Goal: Information Seeking & Learning: Find specific fact

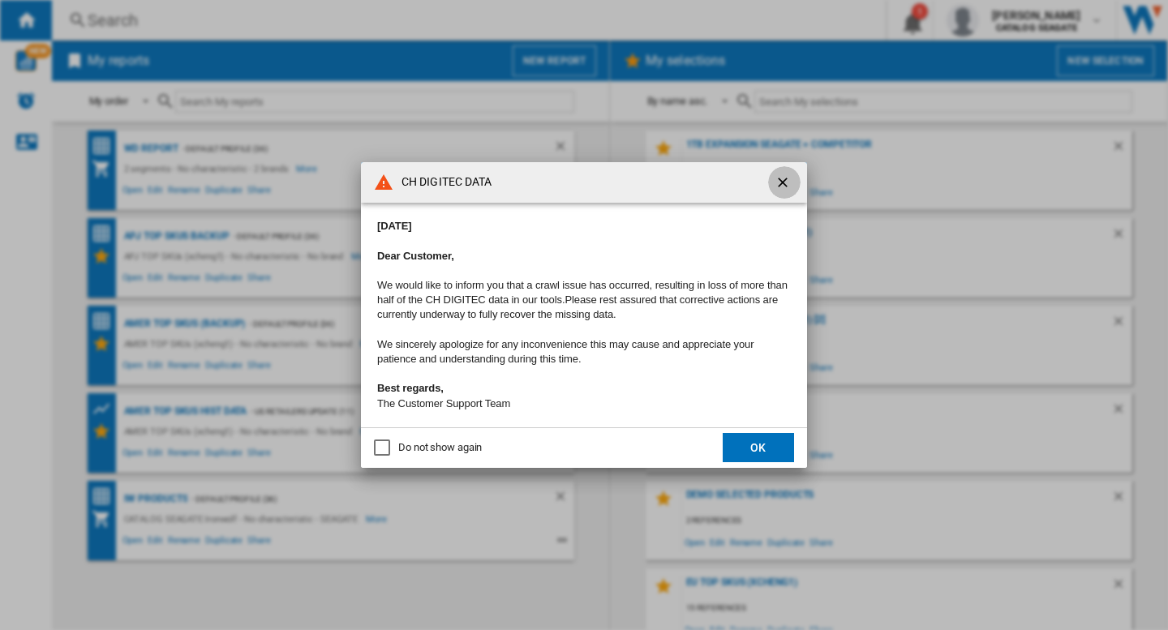
click at [781, 180] on ng-md-icon "getI18NText('BUTTONS.CLOSE_DIALOG')" at bounding box center [784, 183] width 19 height 19
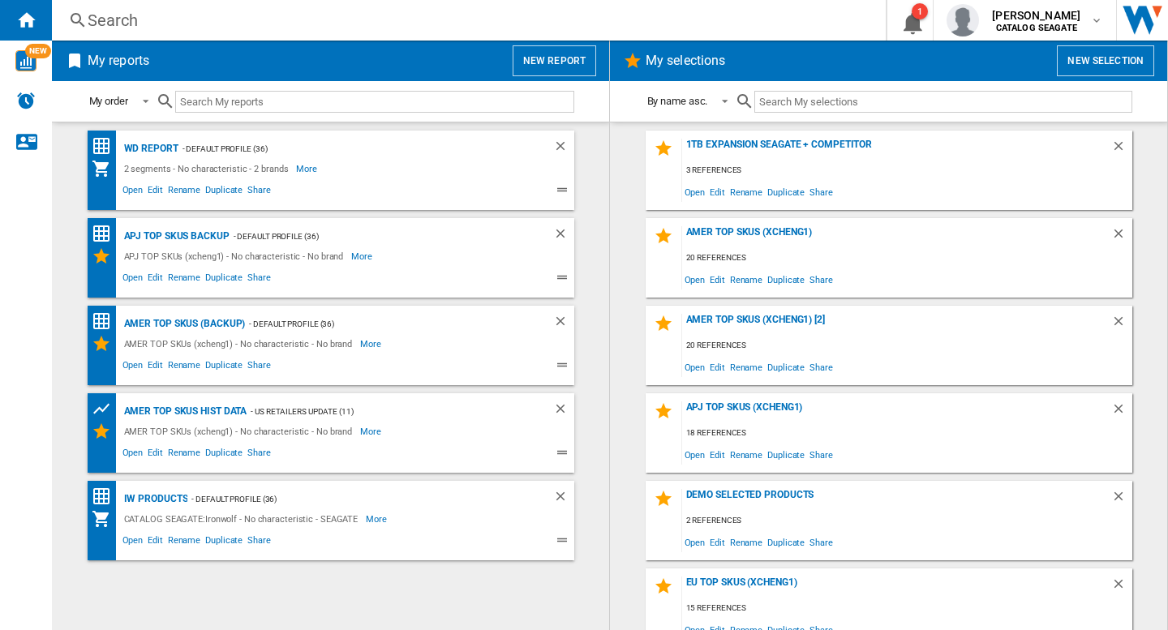
click at [242, 15] on div "Search" at bounding box center [466, 20] width 756 height 23
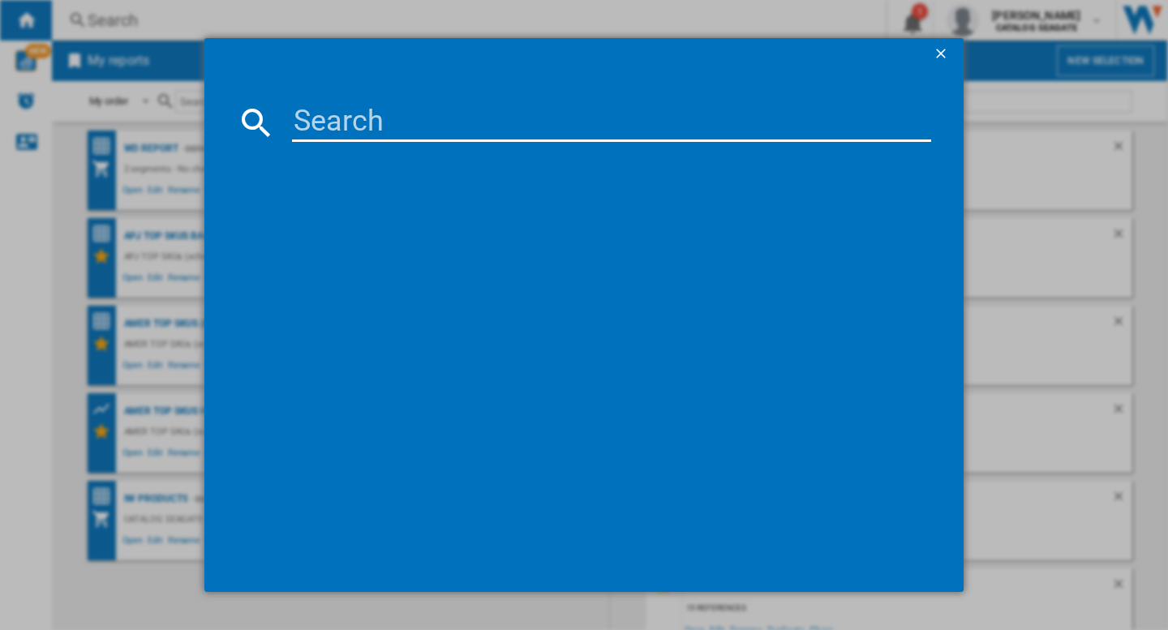
click at [340, 134] on input at bounding box center [611, 122] width 639 height 39
paste input "CRUCIAL BX500 CT2000BX500SSD1 2TB"
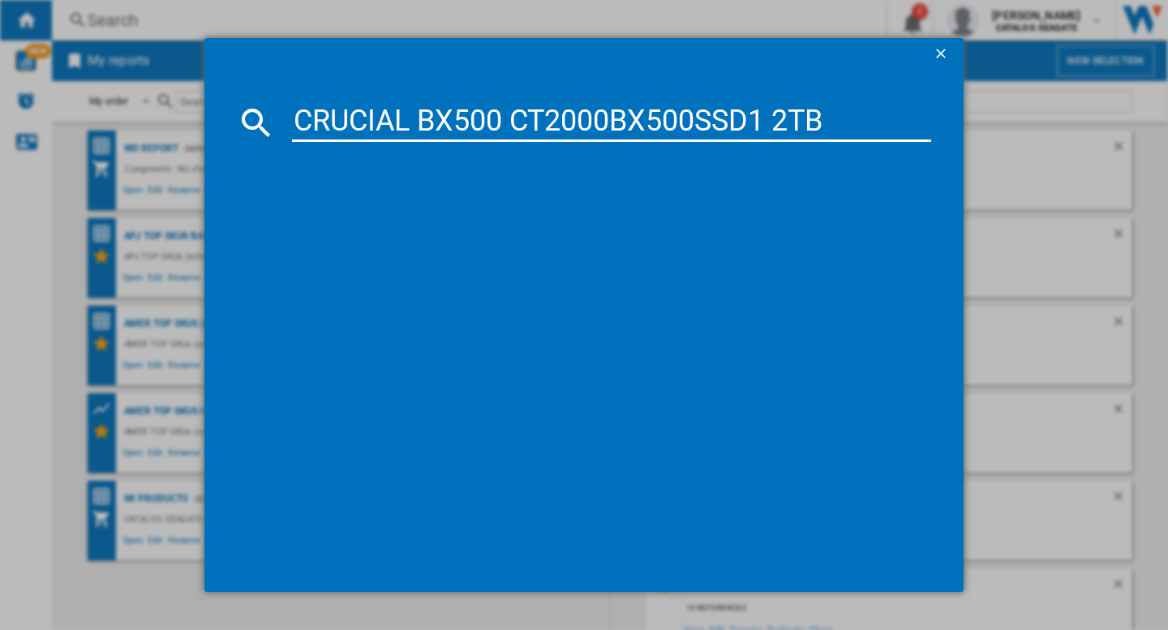
type input "CRUCIAL BX500 CT2000BX500SSD1 2TB"
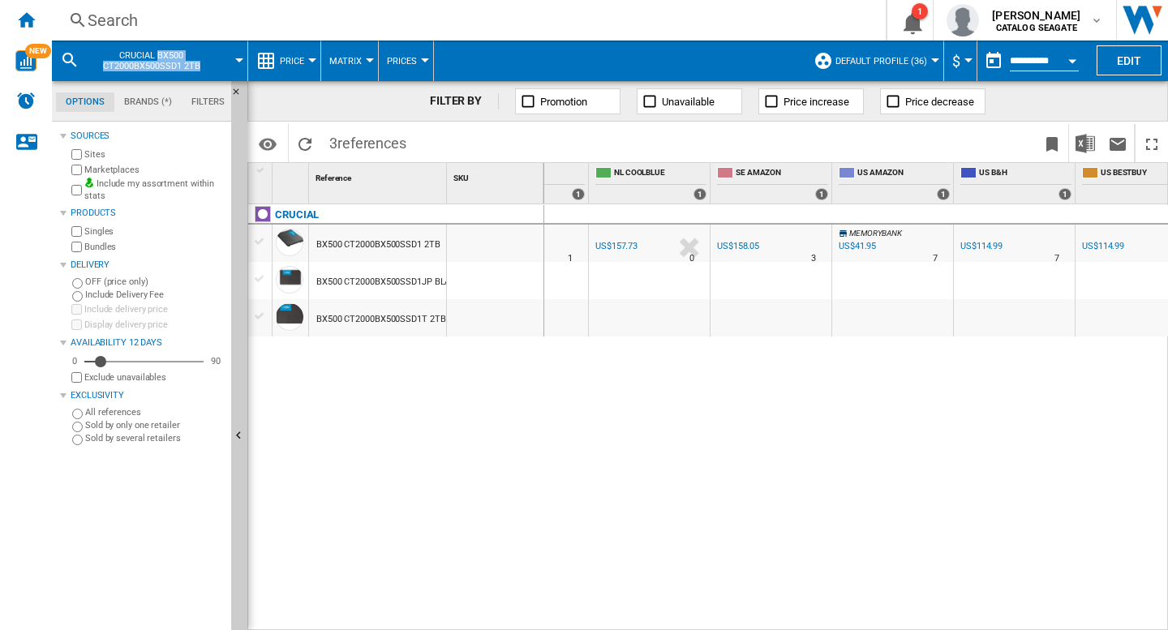
scroll to position [0, 1930]
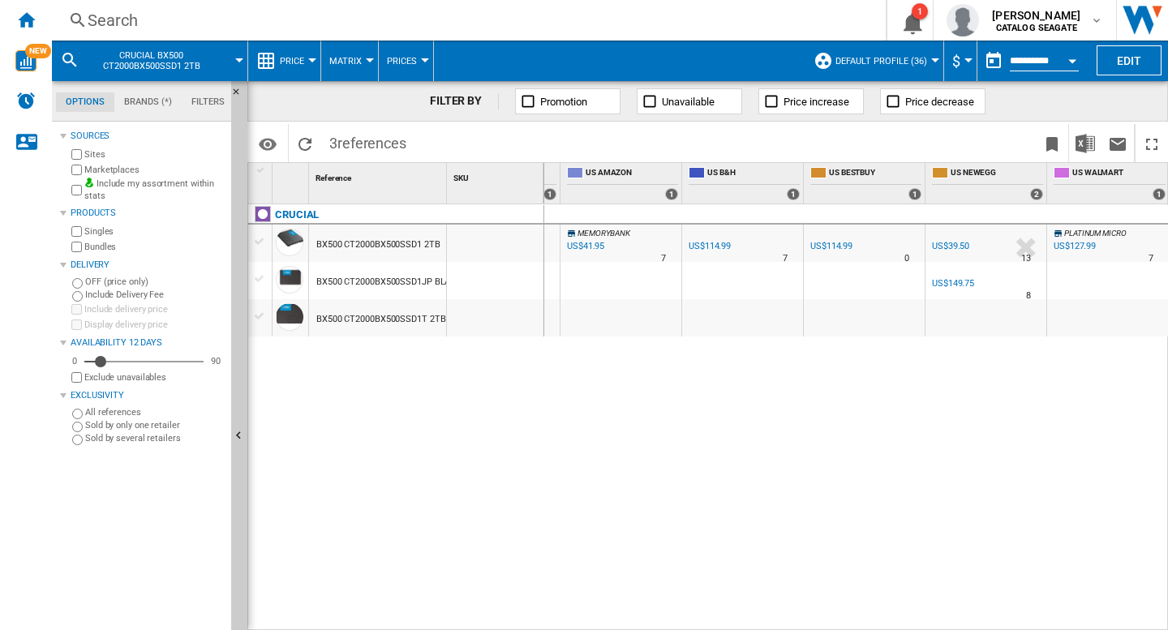
click at [457, 433] on div "CRUCIAL BX500 CT2000BX500SSD1 2TB BX500 CT2000BX500SSD1JP BLACK 2TB BX500 CT200…" at bounding box center [396, 413] width 296 height 418
drag, startPoint x: 410, startPoint y: 442, endPoint x: 819, endPoint y: 320, distance: 427.5
click at [410, 442] on div "CRUCIAL BX500 CT2000BX500SSD1 2TB BX500 CT2000BX500SSD1JP BLACK 2TB BX500 CT200…" at bounding box center [396, 413] width 296 height 418
click at [1043, 28] on b "CATALOG SEAGATE" at bounding box center [1036, 28] width 81 height 11
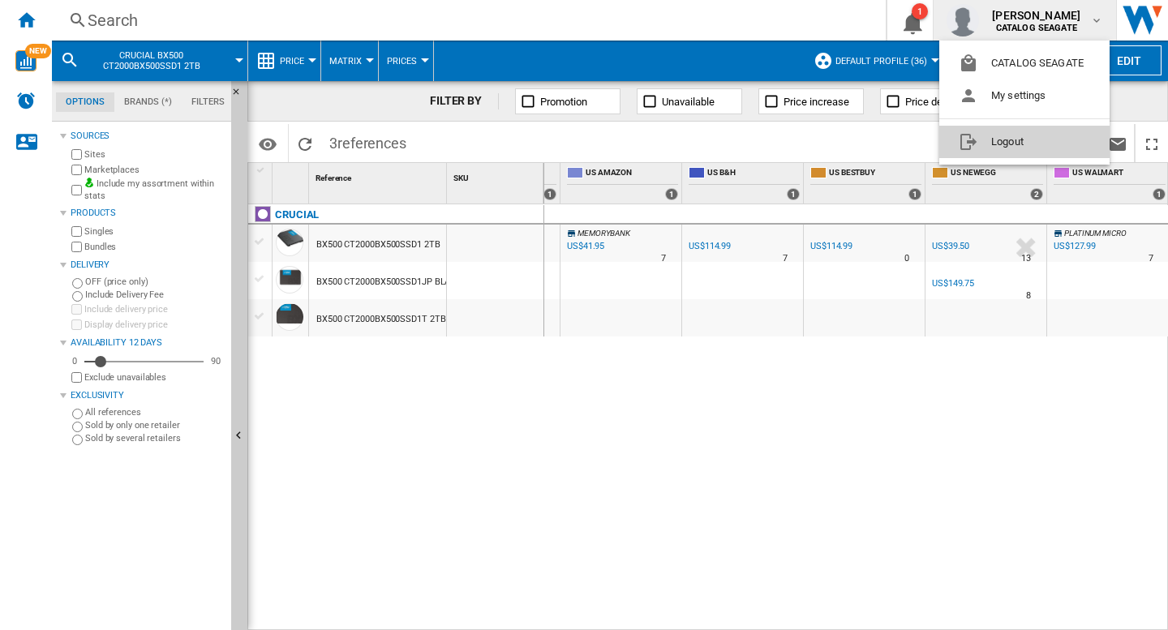
click at [1013, 145] on button "Logout" at bounding box center [1024, 142] width 170 height 32
